Goal: Information Seeking & Learning: Learn about a topic

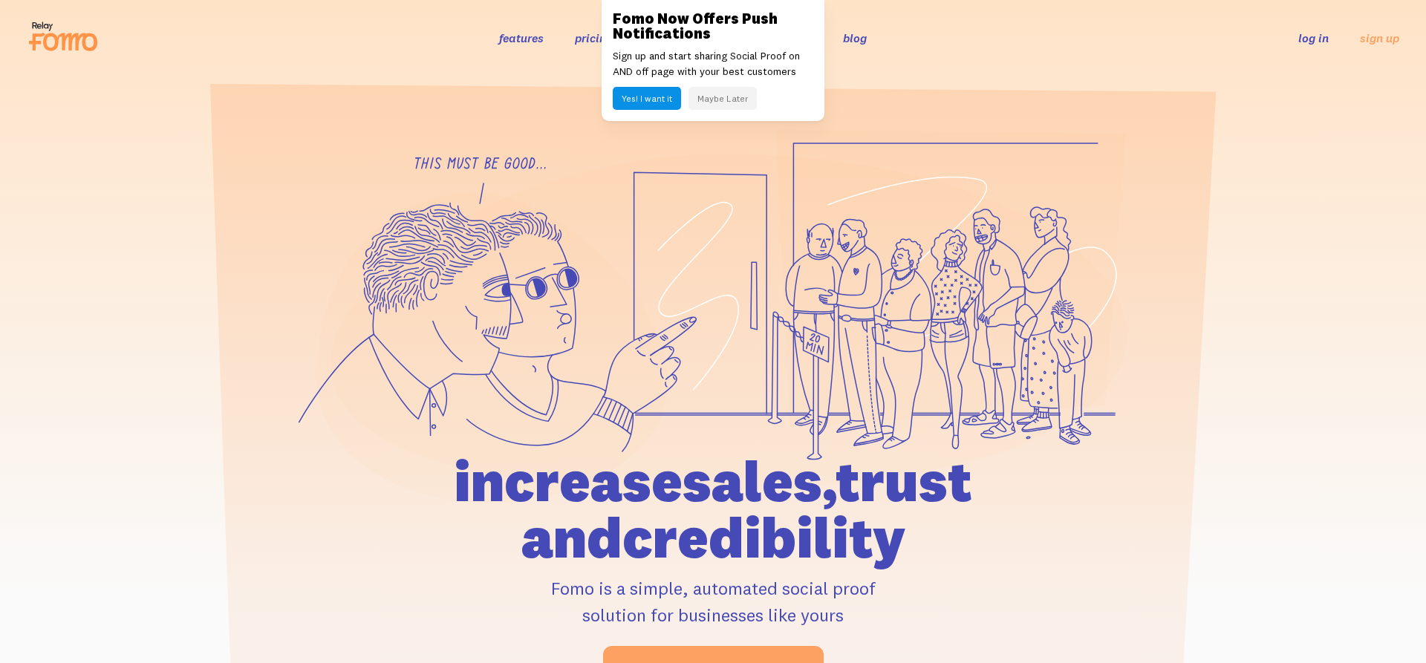
click at [958, 7] on header "features pricing 106+ integrations reviews blog log in sign up log in sign up" at bounding box center [713, 38] width 1426 height 76
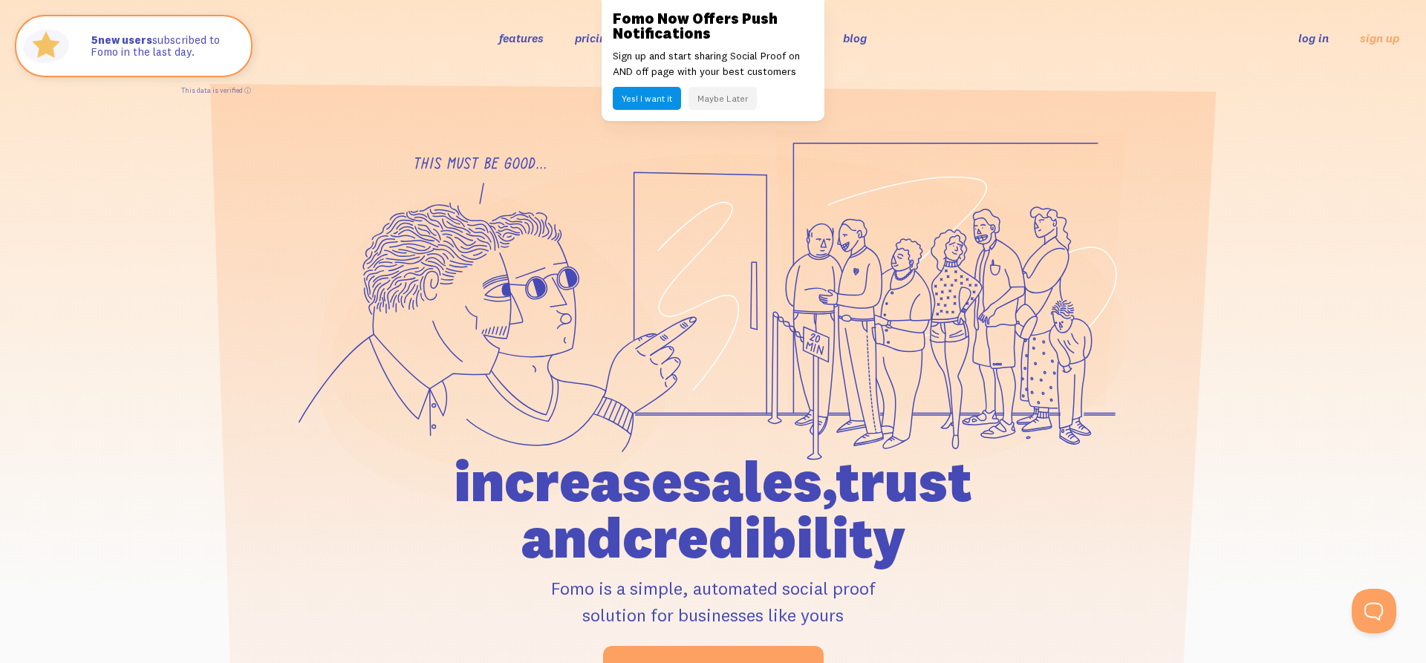
click at [730, 97] on button "Maybe Later" at bounding box center [723, 98] width 68 height 23
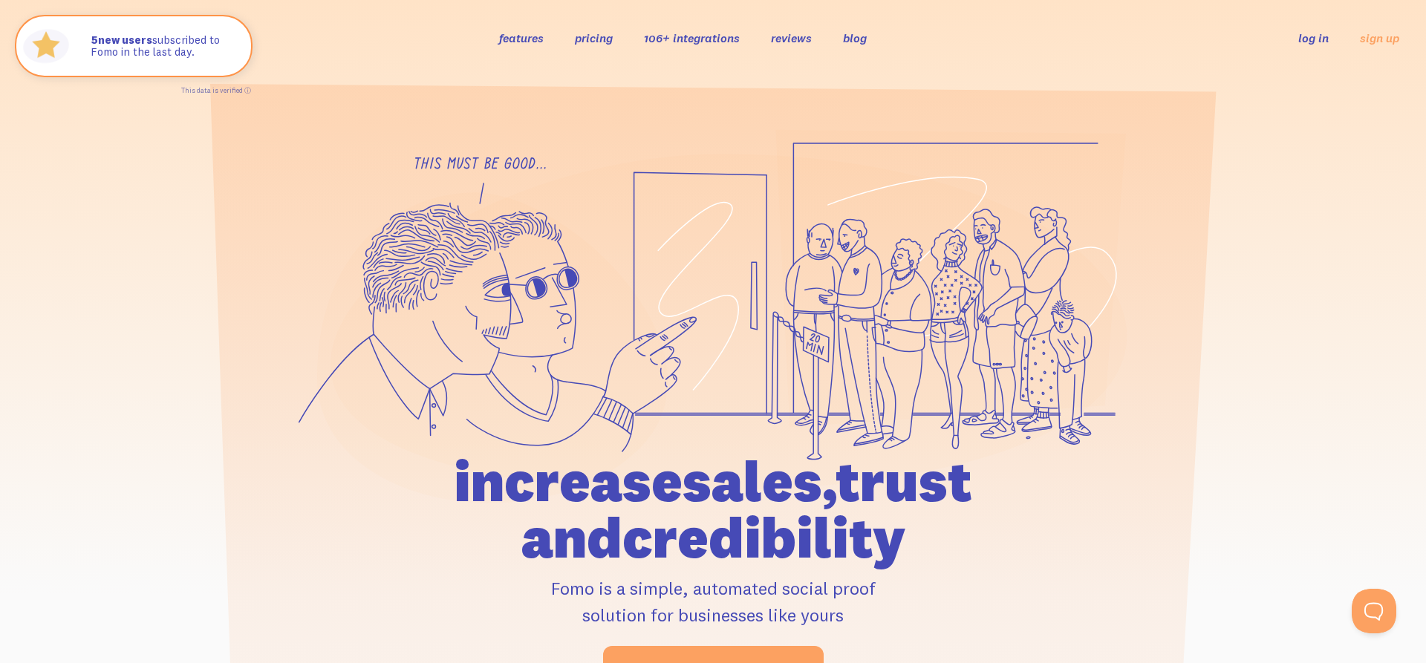
click at [525, 41] on link "features" at bounding box center [521, 37] width 45 height 15
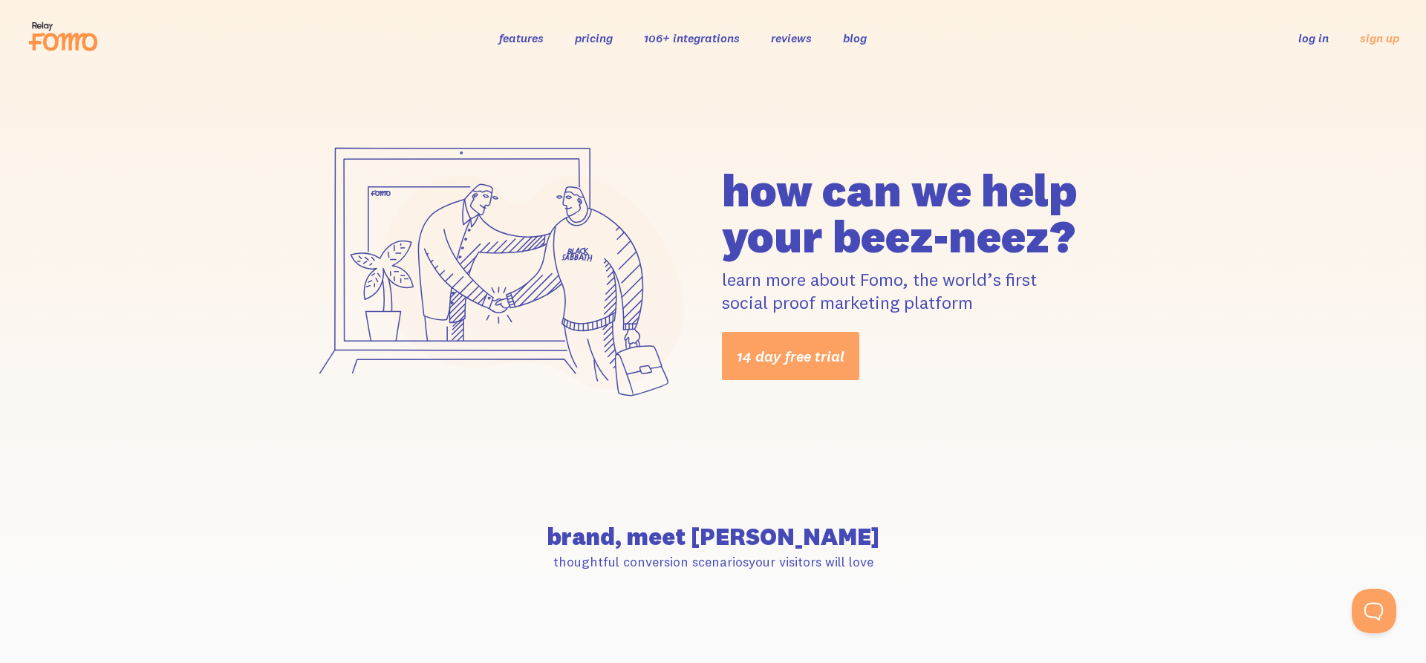
click at [522, 30] on link "features" at bounding box center [521, 37] width 45 height 15
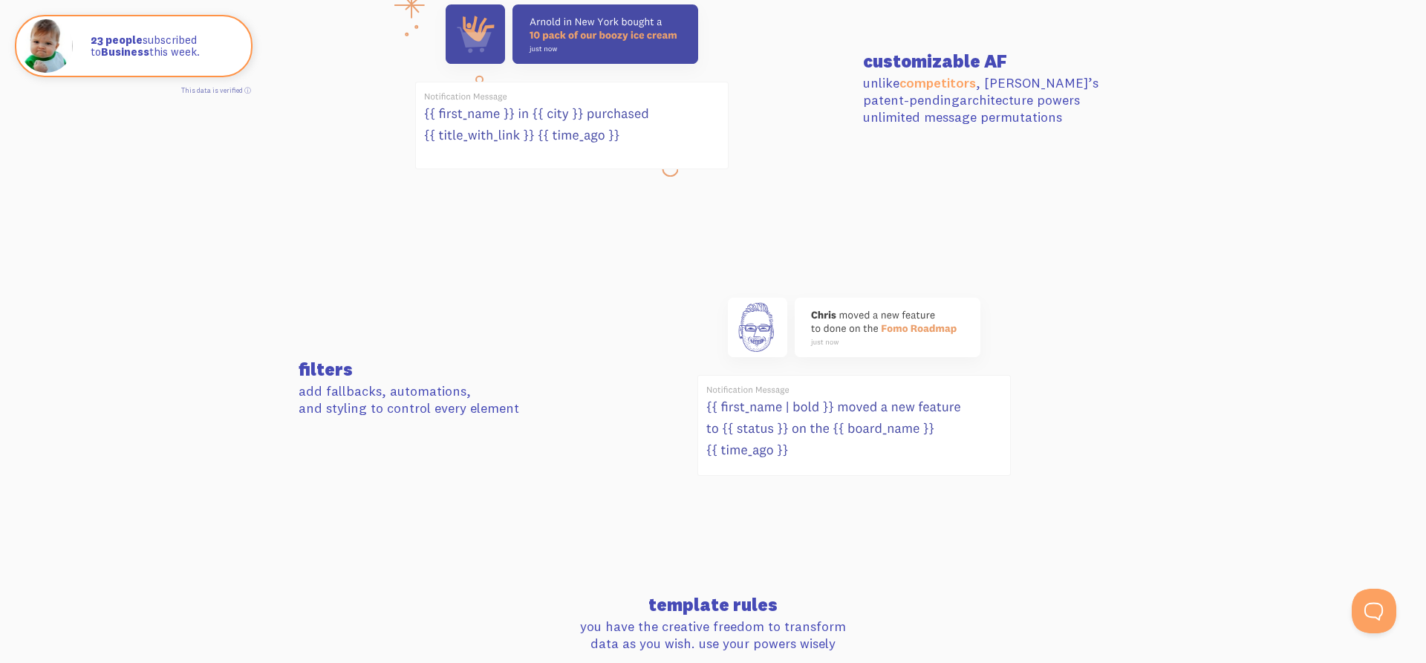
scroll to position [379, 0]
